Goal: Information Seeking & Learning: Learn about a topic

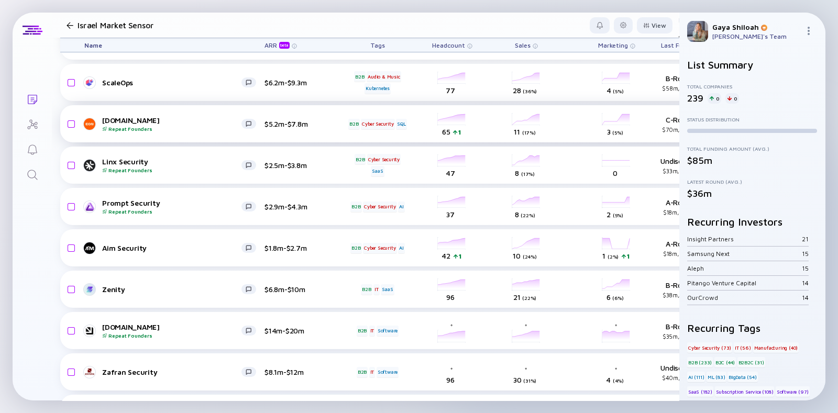
scroll to position [115, 0]
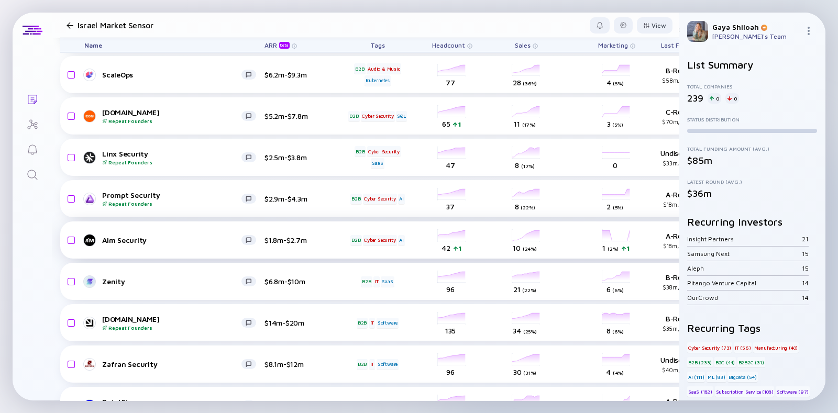
click at [139, 247] on div "Aim Security $1.8m-$2.7m B2B Cyber Security AI headcount-aim-security 42 1 Head…" at bounding box center [599, 240] width 1078 height 37
click at [122, 240] on div "Aim Security" at bounding box center [171, 240] width 139 height 9
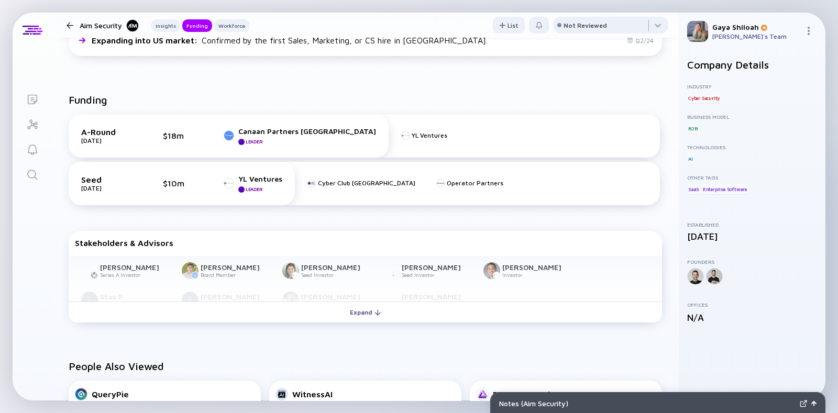
scroll to position [405, 0]
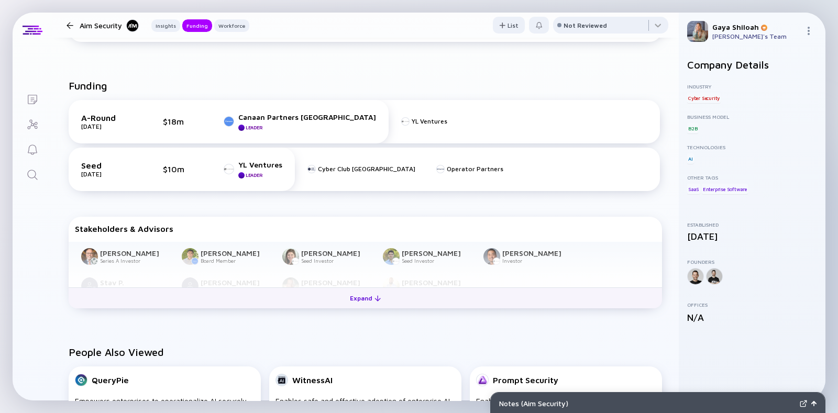
click at [190, 292] on button "Expand" at bounding box center [366, 298] width 594 height 21
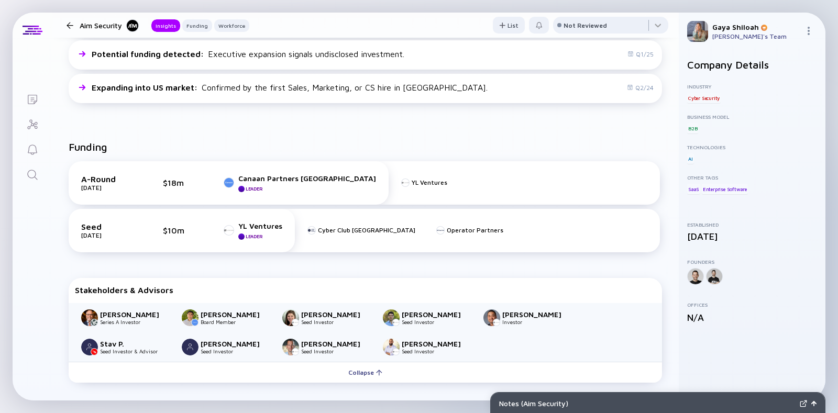
scroll to position [0, 0]
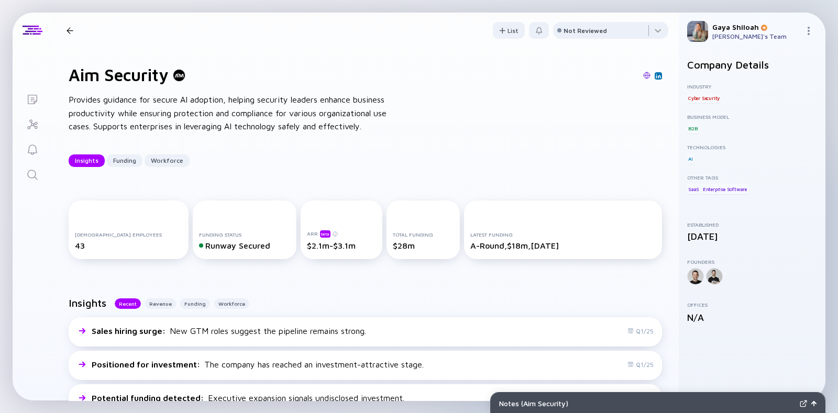
click at [70, 26] on div "Aim Security Insights Funding Workforce" at bounding box center [155, 31] width 187 height 14
click at [70, 30] on div at bounding box center [70, 30] width 7 height 7
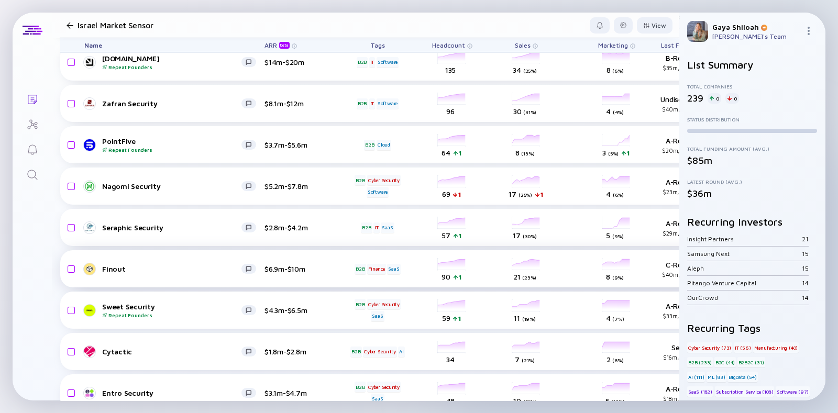
scroll to position [377, 0]
click at [459, 310] on div "headcount-sweet-security 59 1 Headcount" at bounding box center [452, 309] width 59 height 29
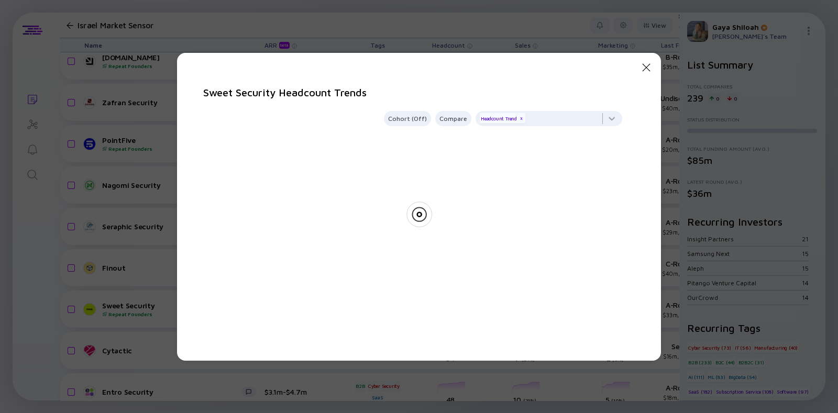
click at [645, 64] on icon "Close Modal" at bounding box center [646, 67] width 13 height 13
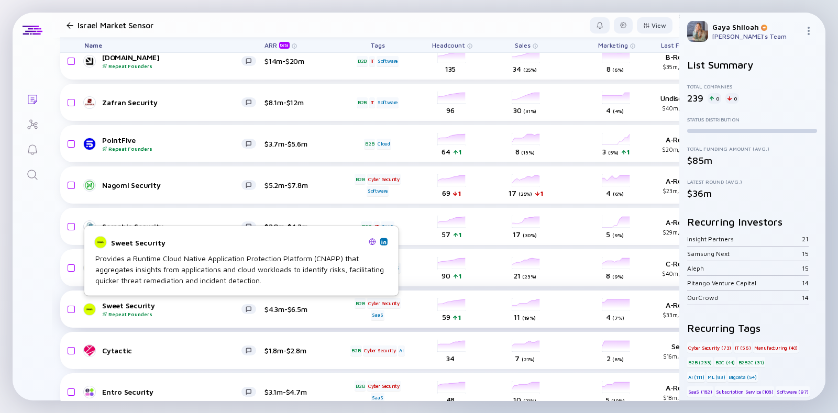
click at [115, 301] on div "Sweet Security Repeat Founders" at bounding box center [171, 309] width 139 height 16
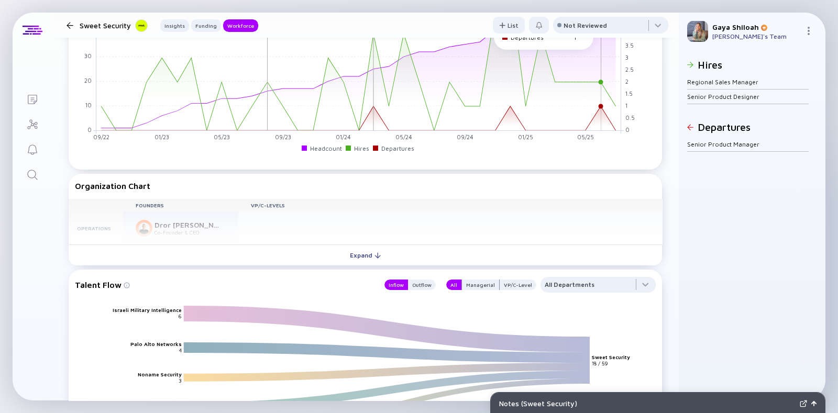
scroll to position [1126, 0]
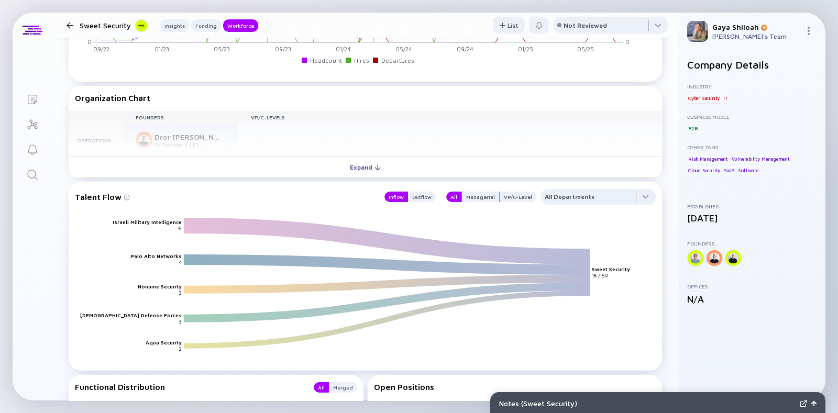
click at [70, 25] on div at bounding box center [70, 25] width 7 height 7
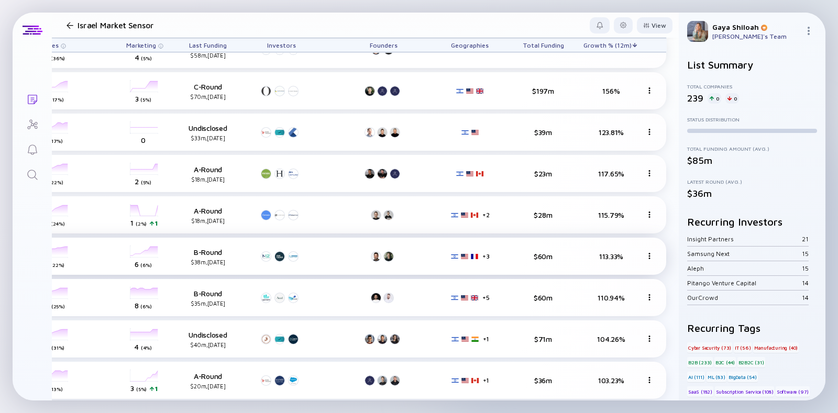
scroll to position [140, 481]
click at [227, 46] on span "Growth % (12m)" at bounding box center [208, 45] width 38 height 8
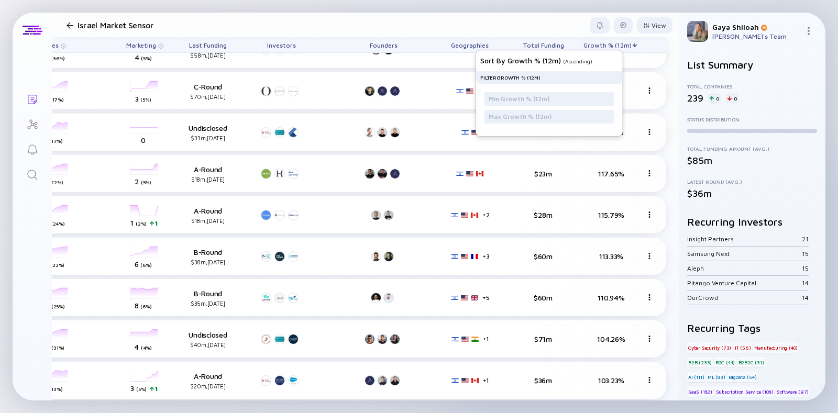
click at [227, 44] on span "Growth % (12m)" at bounding box center [208, 45] width 38 height 8
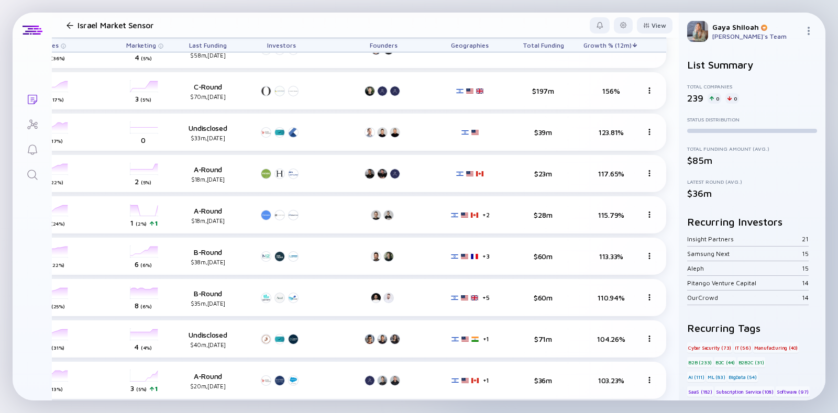
click at [227, 44] on span "Growth % (12m)" at bounding box center [208, 45] width 38 height 8
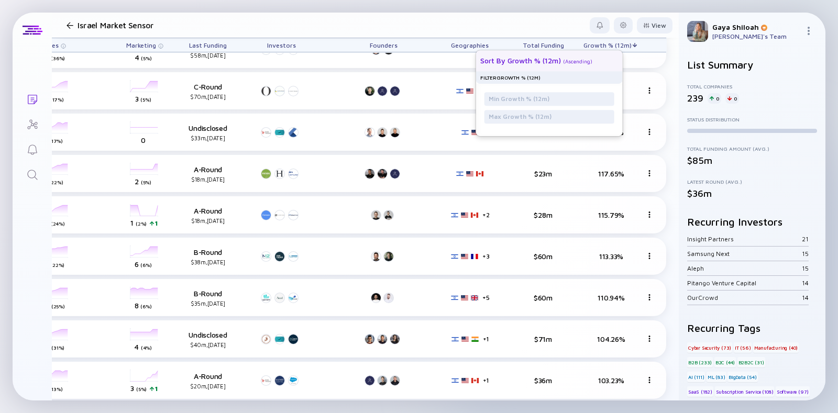
click at [563, 60] on div "( Ascending )" at bounding box center [577, 61] width 29 height 6
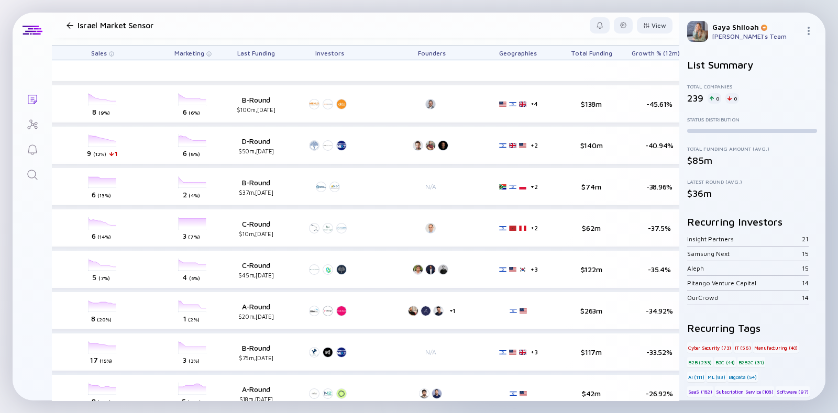
scroll to position [3, 481]
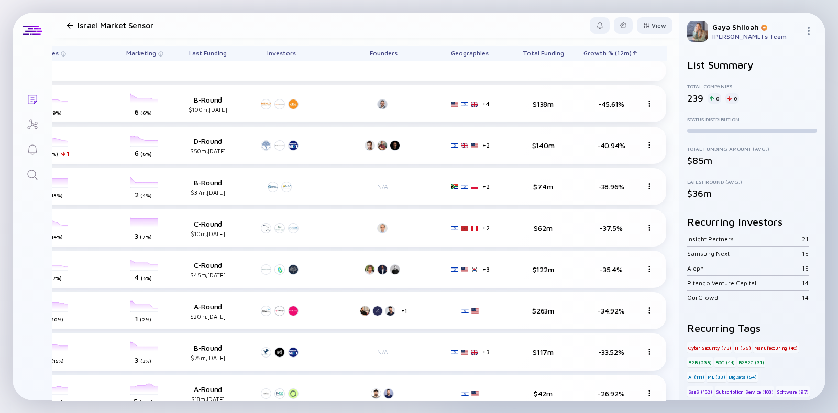
click at [227, 51] on span "Growth % (12m)" at bounding box center [208, 53] width 38 height 8
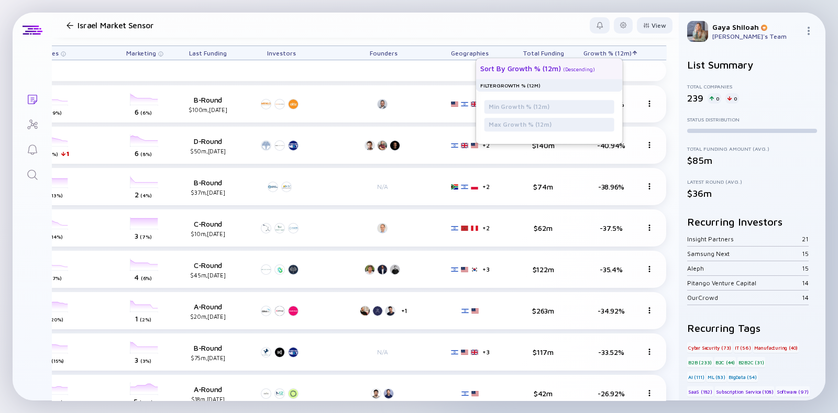
click at [566, 72] on div "Sort by Growth % (12m) ( Descending )" at bounding box center [545, 68] width 130 height 21
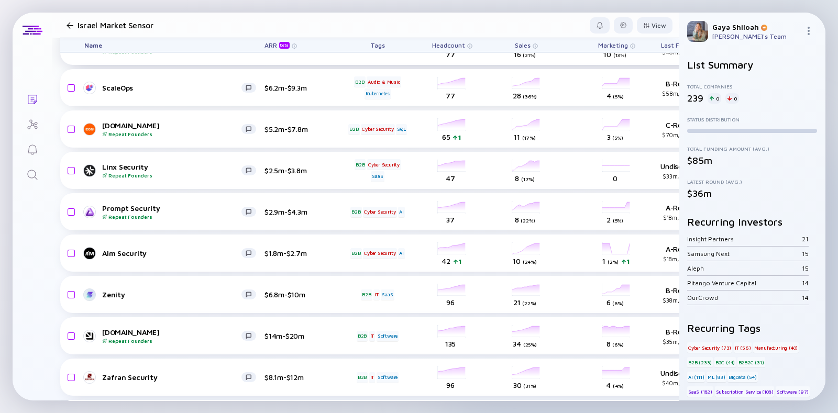
scroll to position [103, 0]
click at [465, 45] on div "Headcount" at bounding box center [452, 45] width 59 height 14
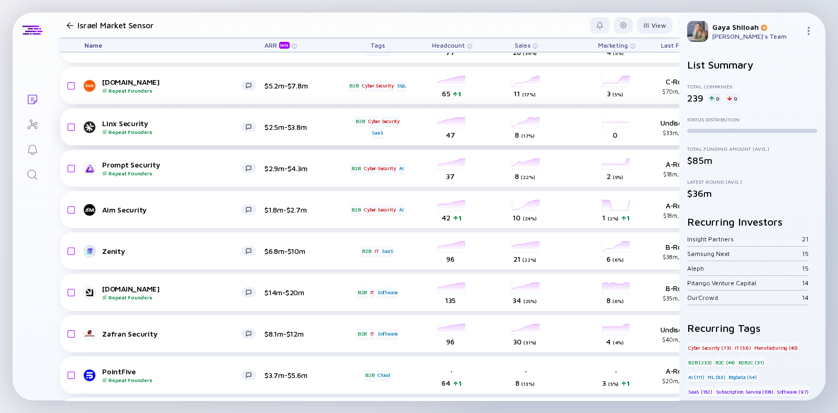
scroll to position [146, 0]
click at [34, 27] on div at bounding box center [33, 30] width 20 height 9
click at [32, 174] on icon "Search" at bounding box center [32, 175] width 13 height 13
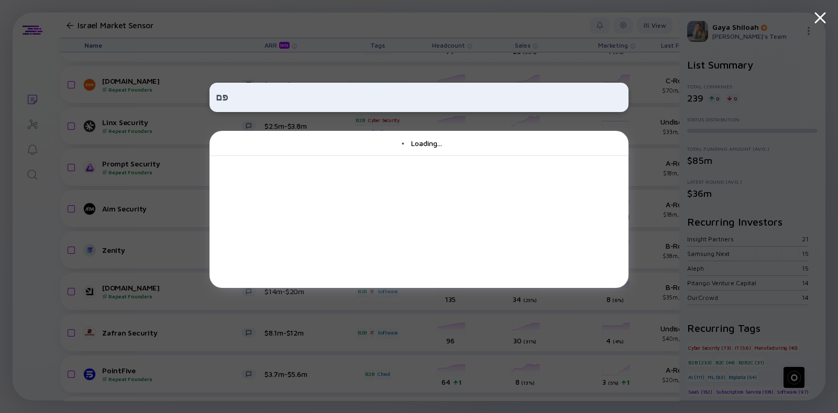
type input "פ"
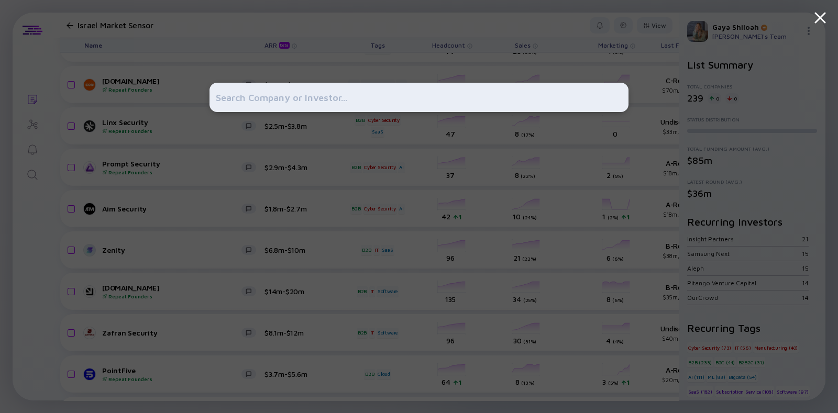
drag, startPoint x: 32, startPoint y: 175, endPoint x: 256, endPoint y: 104, distance: 234.6
click at [256, 104] on input "text" at bounding box center [419, 97] width 407 height 19
type input "פ"
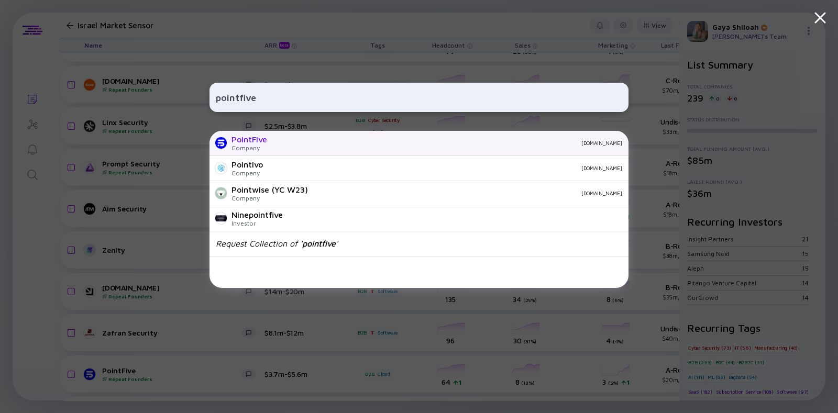
type input "pointfive"
click at [265, 136] on div "PointFive" at bounding box center [250, 139] width 36 height 9
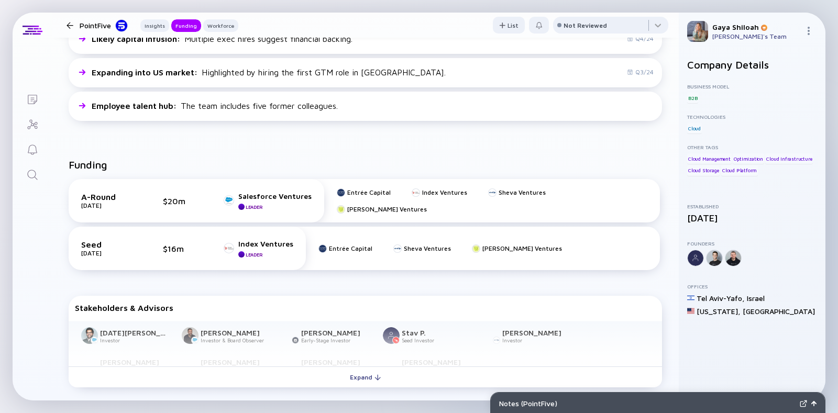
scroll to position [340, 0]
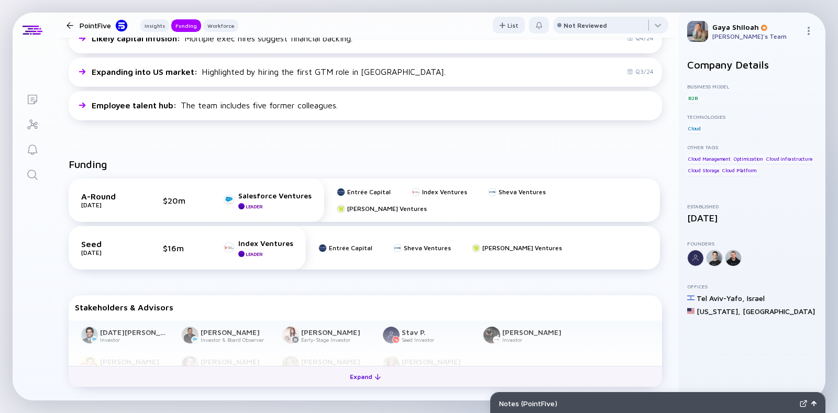
click at [347, 378] on div "Expand" at bounding box center [365, 377] width 43 height 16
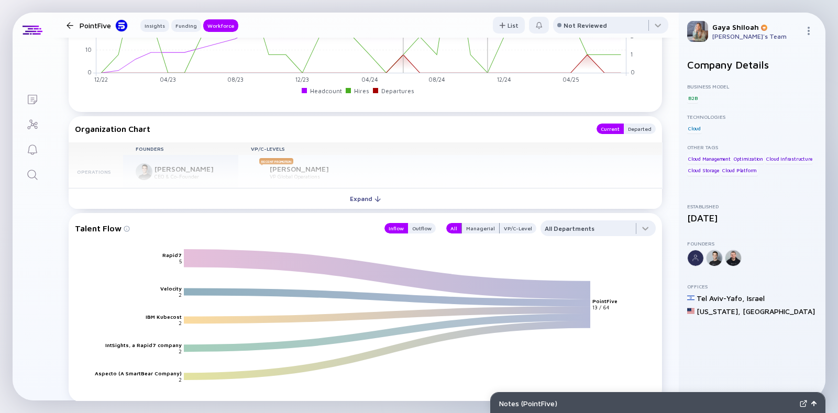
scroll to position [1139, 0]
click at [228, 260] on icon at bounding box center [387, 274] width 407 height 32
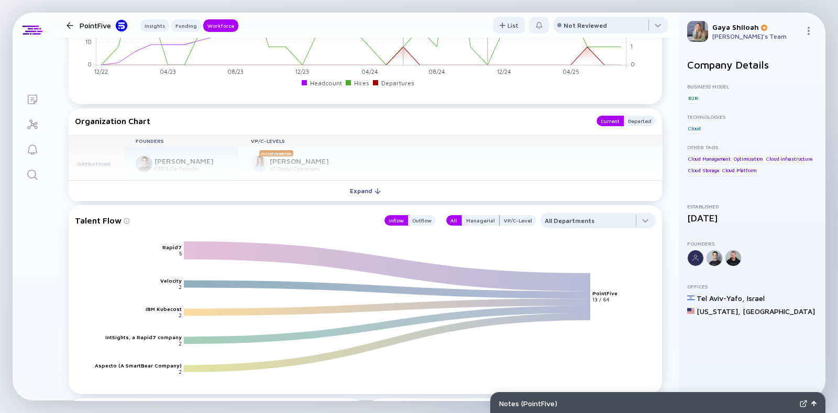
scroll to position [1145, 0]
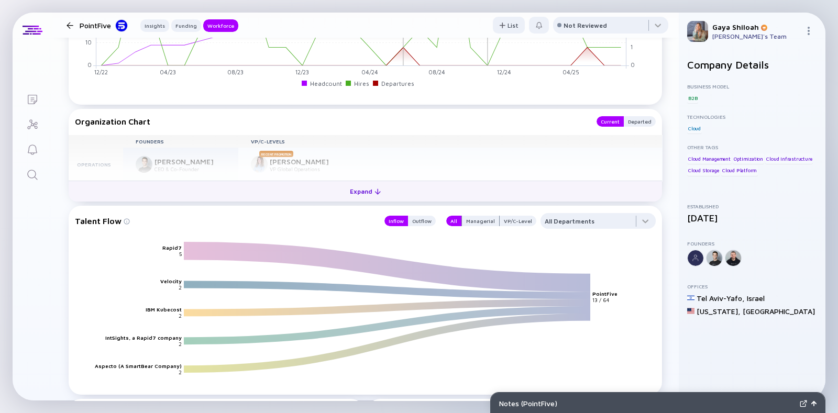
click at [344, 190] on div "Expand" at bounding box center [365, 191] width 43 height 16
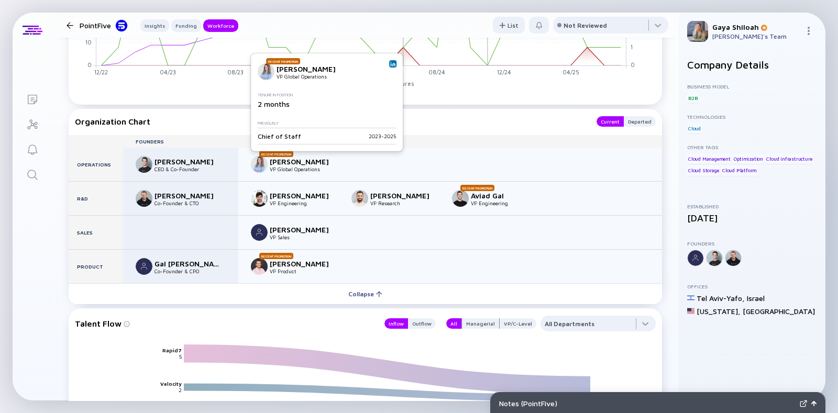
click at [396, 63] on img at bounding box center [392, 63] width 5 height 5
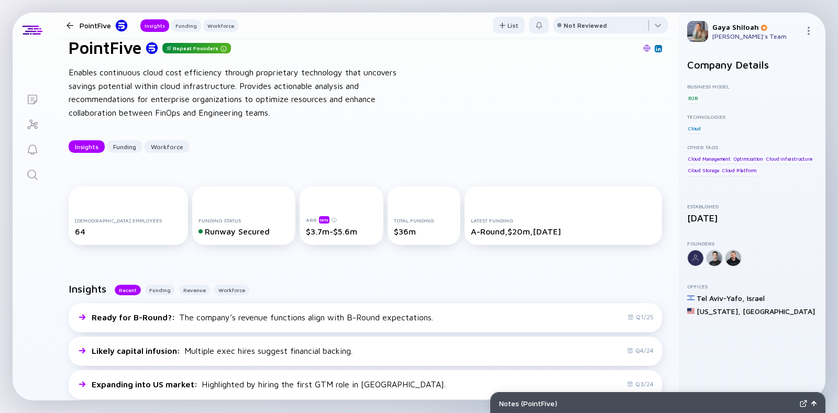
scroll to position [0, 0]
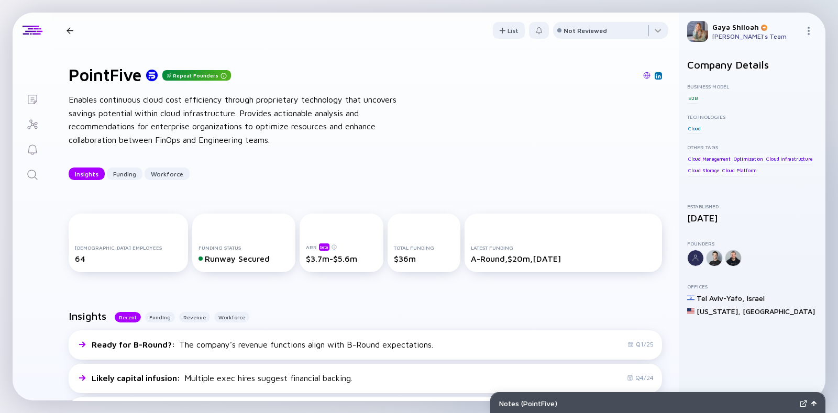
click at [71, 29] on div at bounding box center [70, 30] width 7 height 7
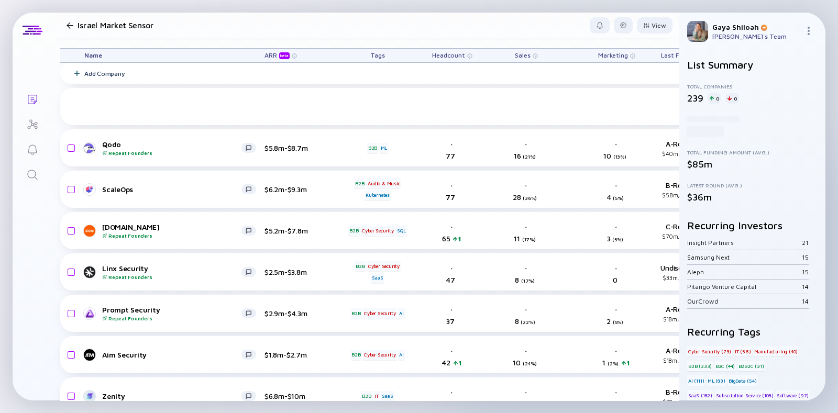
scroll to position [146, 0]
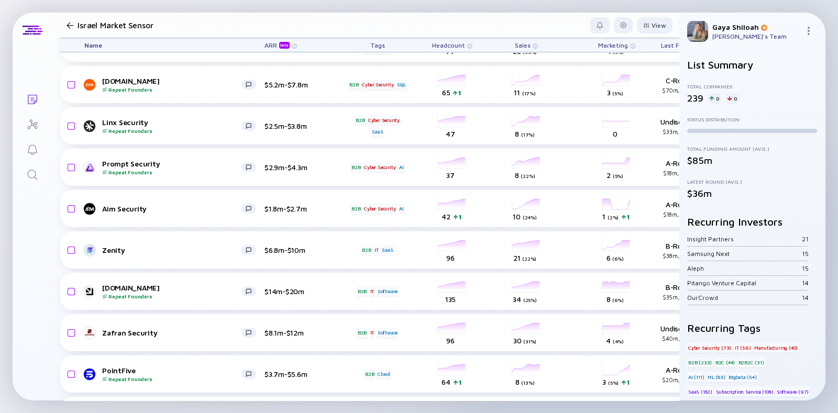
click at [33, 167] on link "Search" at bounding box center [32, 173] width 39 height 25
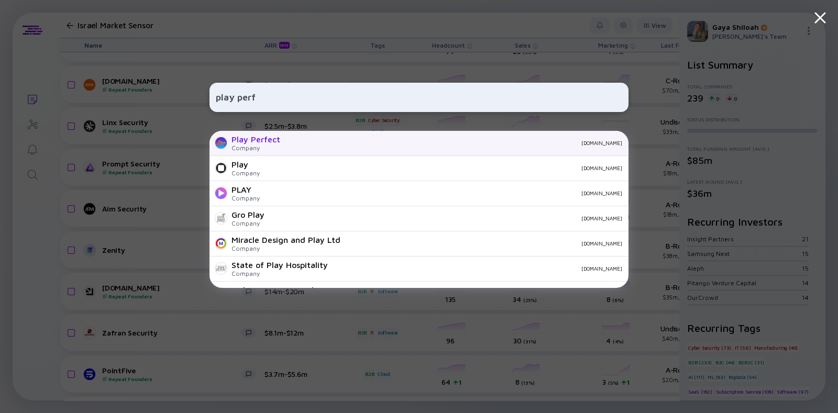
type input "play perf"
click at [265, 143] on div "Play Perfect" at bounding box center [256, 139] width 49 height 9
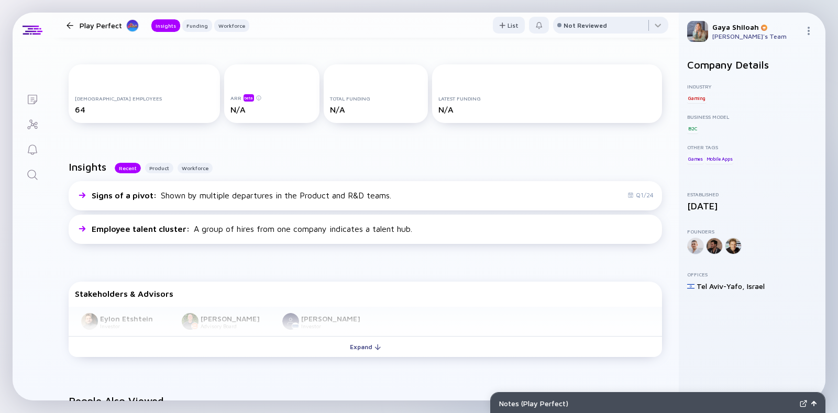
scroll to position [124, 0]
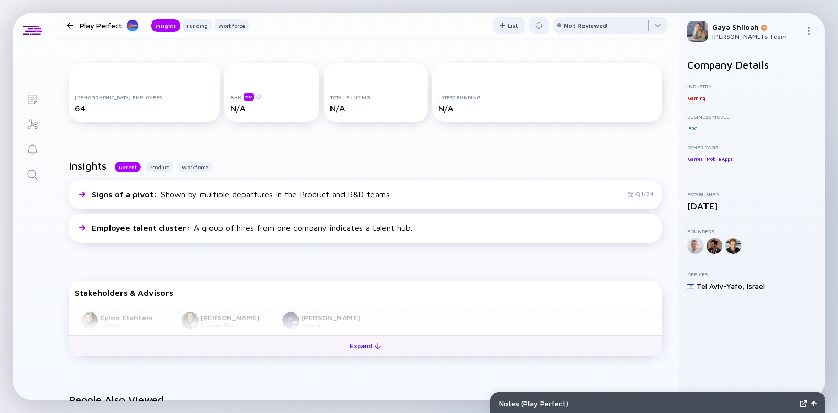
click at [357, 347] on div "Expand" at bounding box center [365, 346] width 43 height 16
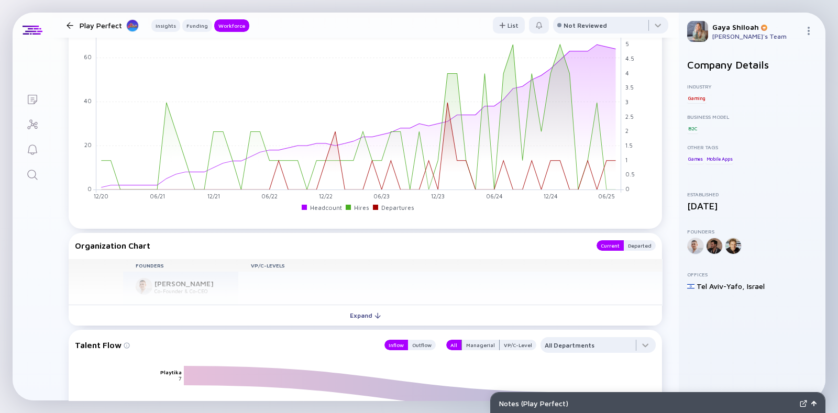
scroll to position [765, 0]
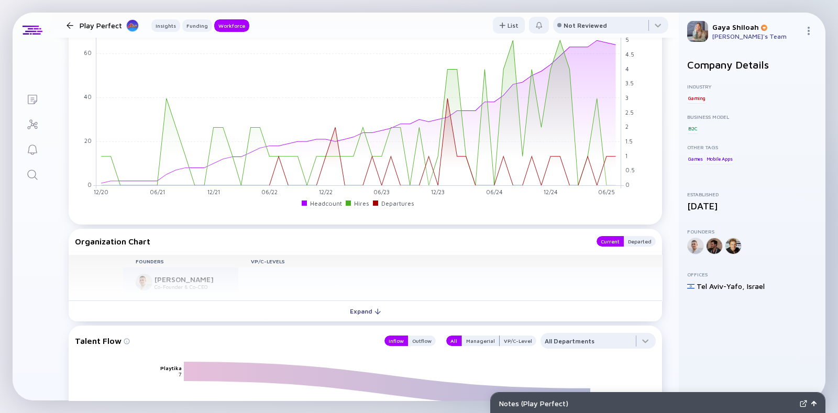
click at [168, 279] on div "Founders VP/C-Levels Operations [PERSON_NAME] Co-Founder & Co-CEO [PERSON_NAME]…" at bounding box center [366, 278] width 594 height 46
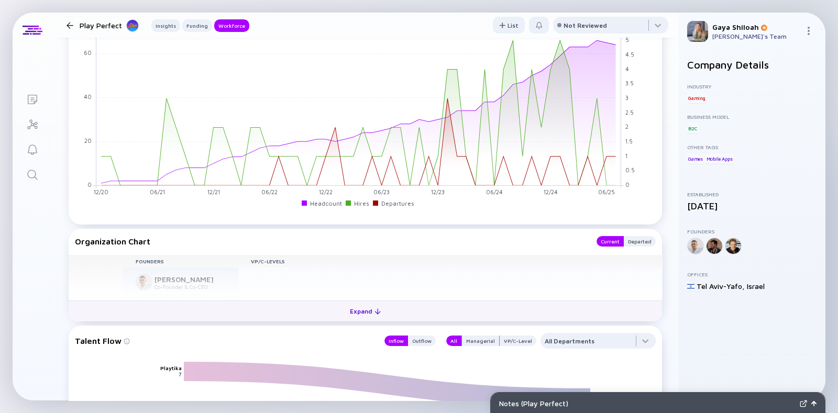
click at [272, 309] on button "Expand" at bounding box center [366, 311] width 594 height 21
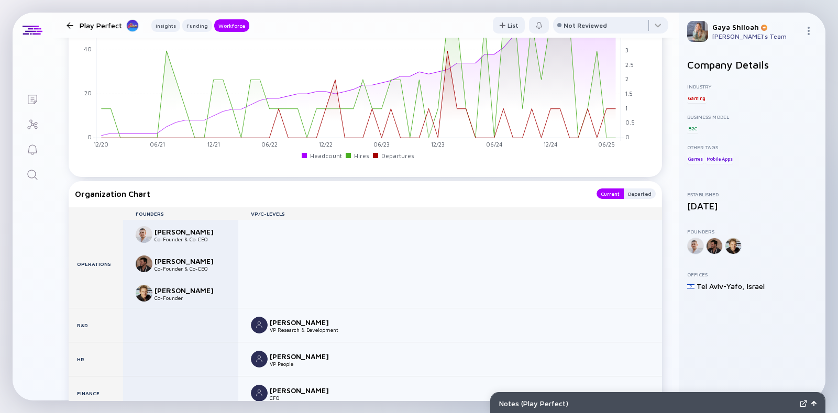
scroll to position [813, 0]
click at [71, 25] on div at bounding box center [70, 25] width 7 height 7
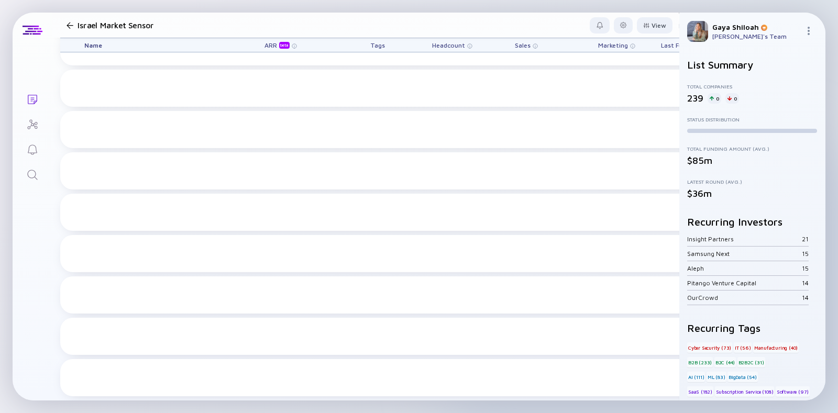
scroll to position [146, 0]
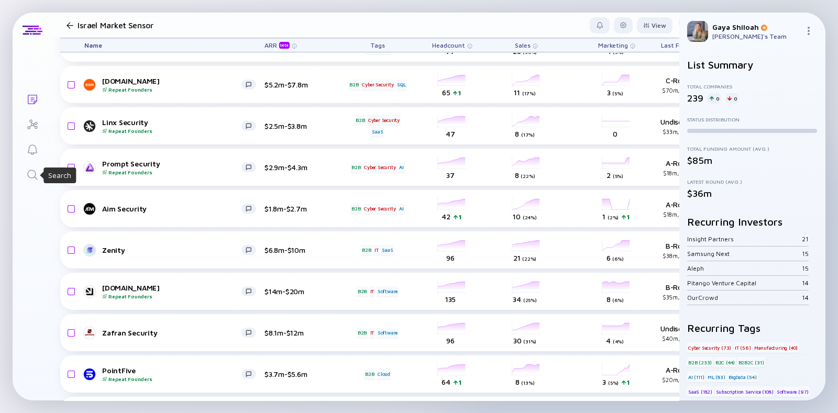
click at [38, 173] on icon "Search" at bounding box center [32, 175] width 13 height 13
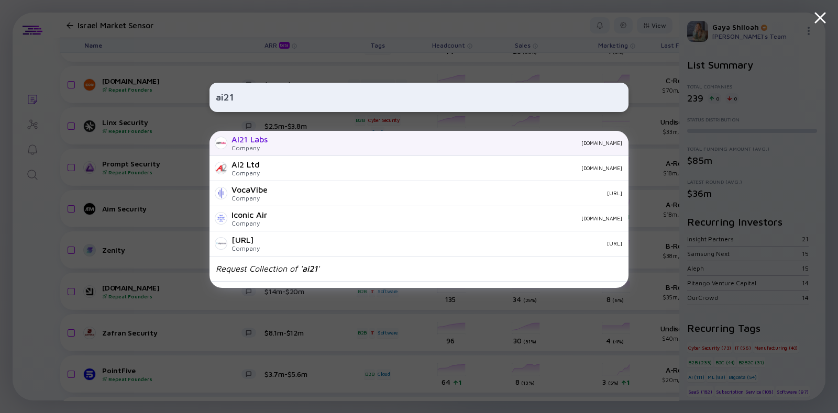
type input "ai21"
click at [246, 146] on div "Company" at bounding box center [250, 148] width 36 height 8
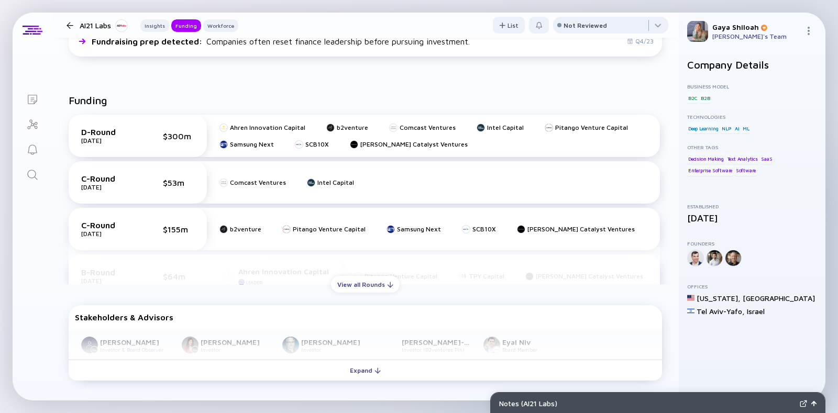
scroll to position [366, 0]
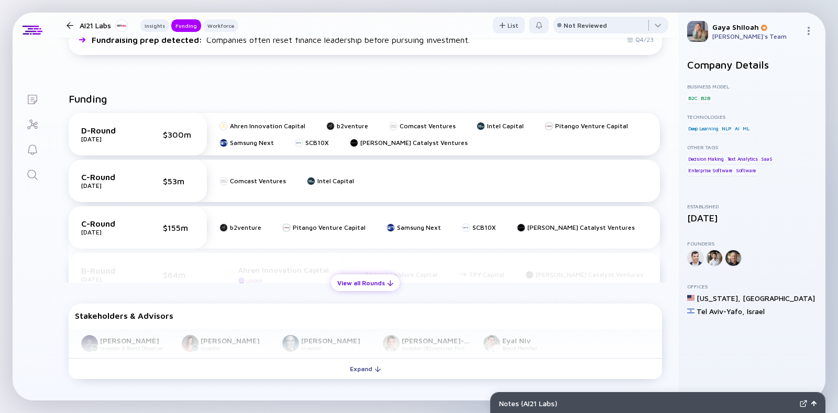
click at [346, 289] on div "View all Rounds" at bounding box center [365, 283] width 69 height 16
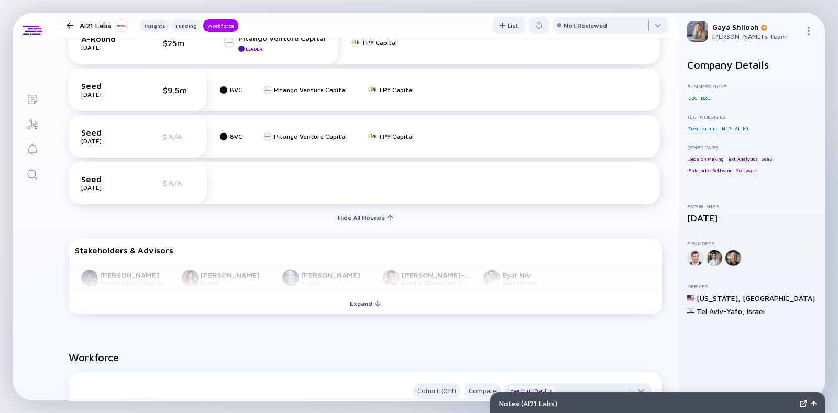
scroll to position [694, 0]
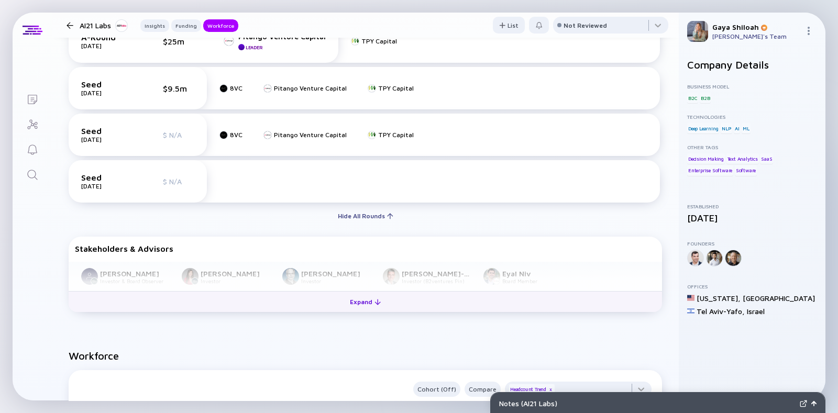
click at [397, 302] on button "Expand" at bounding box center [366, 301] width 594 height 21
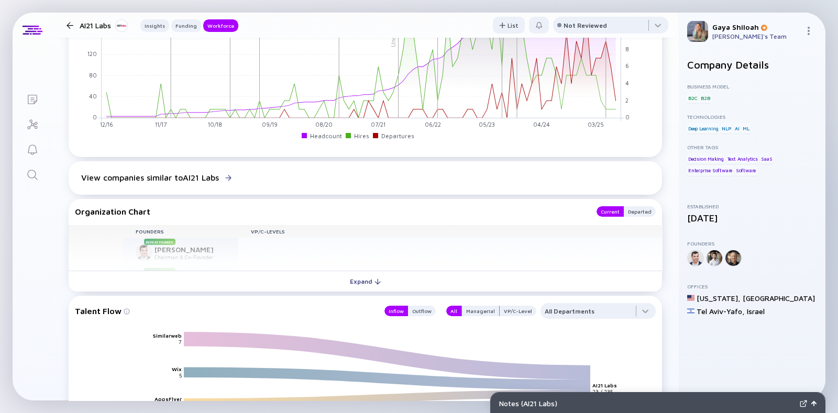
scroll to position [1148, 0]
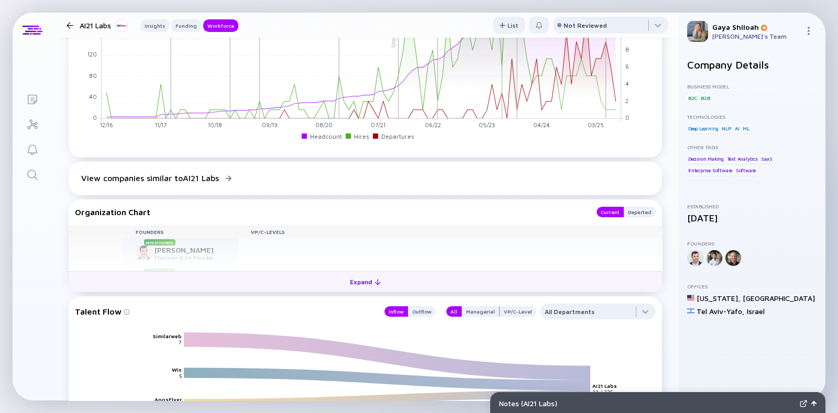
click at [446, 279] on button "Expand" at bounding box center [366, 281] width 594 height 21
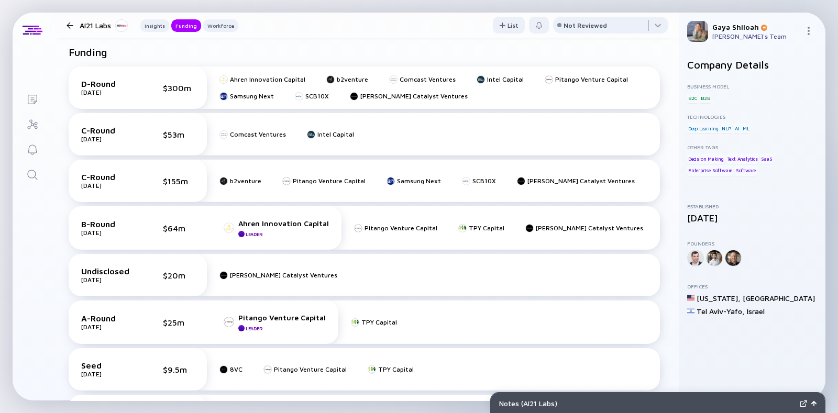
scroll to position [0, 0]
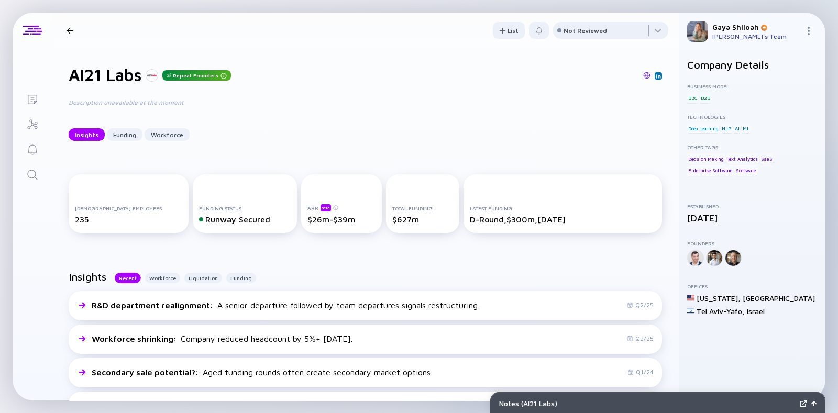
click at [68, 30] on div at bounding box center [70, 30] width 7 height 7
